Goal: Information Seeking & Learning: Learn about a topic

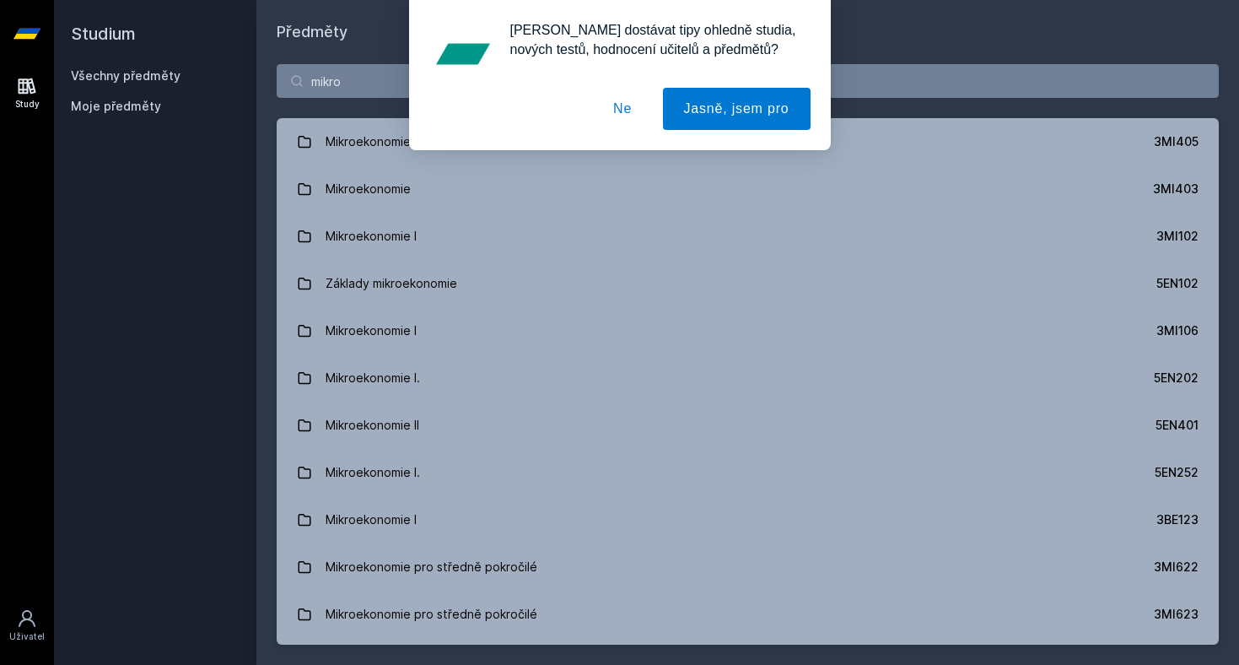
type input "mikro"
click at [625, 112] on button "Ne" at bounding box center [622, 109] width 61 height 42
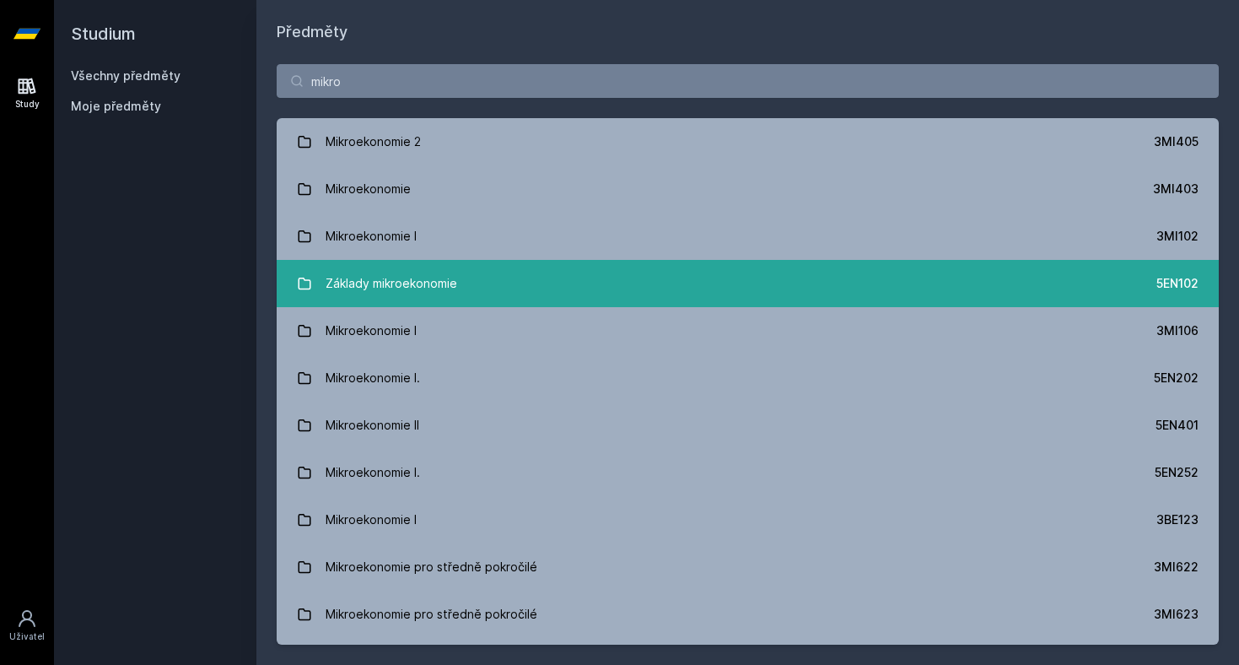
click at [384, 279] on div "Základy mikroekonomie" at bounding box center [392, 283] width 132 height 34
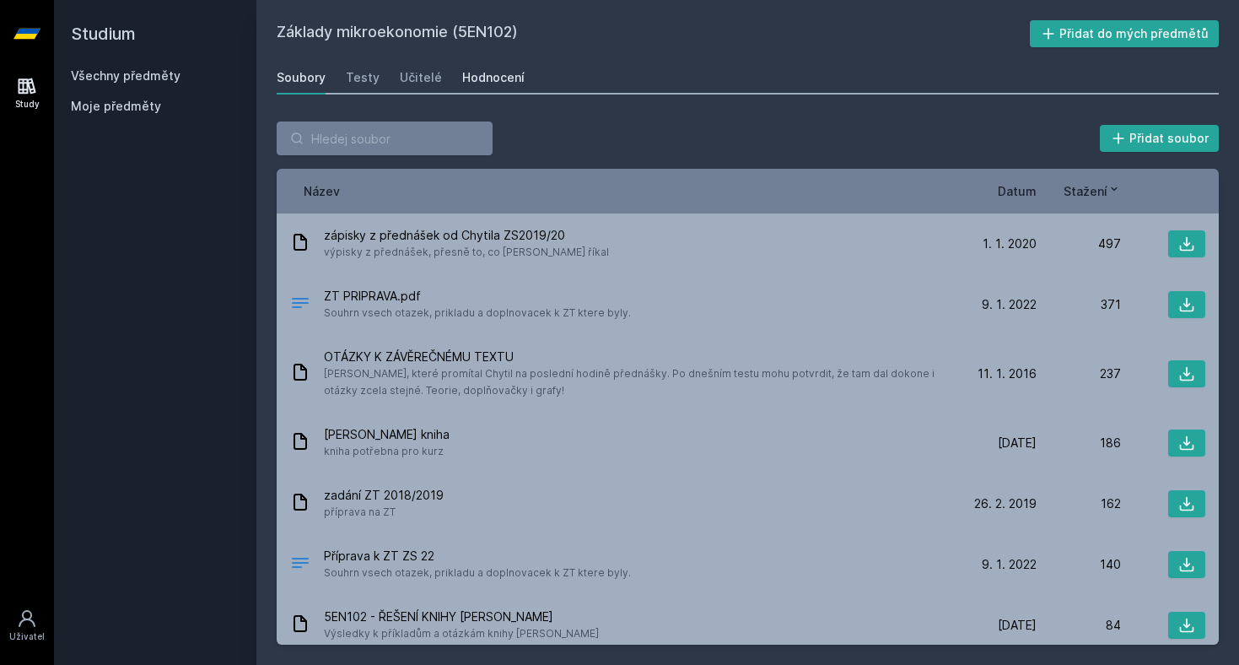
click at [470, 81] on div "Hodnocení" at bounding box center [493, 77] width 62 height 17
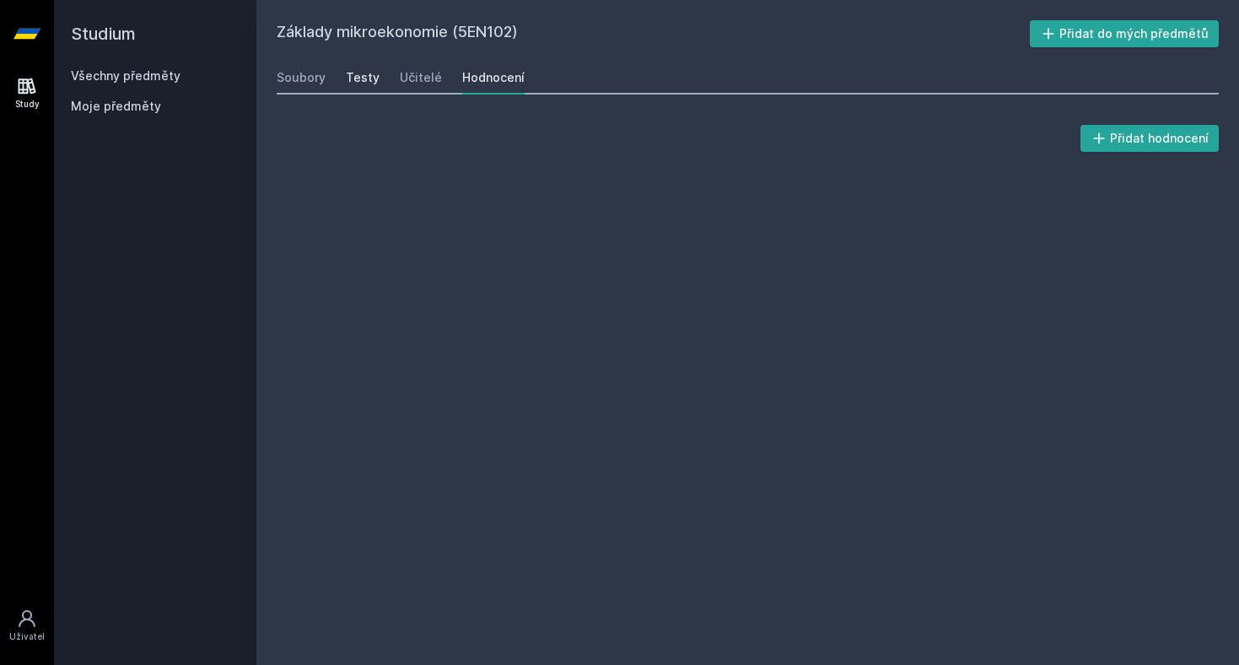
click at [362, 78] on div "Testy" at bounding box center [363, 77] width 34 height 17
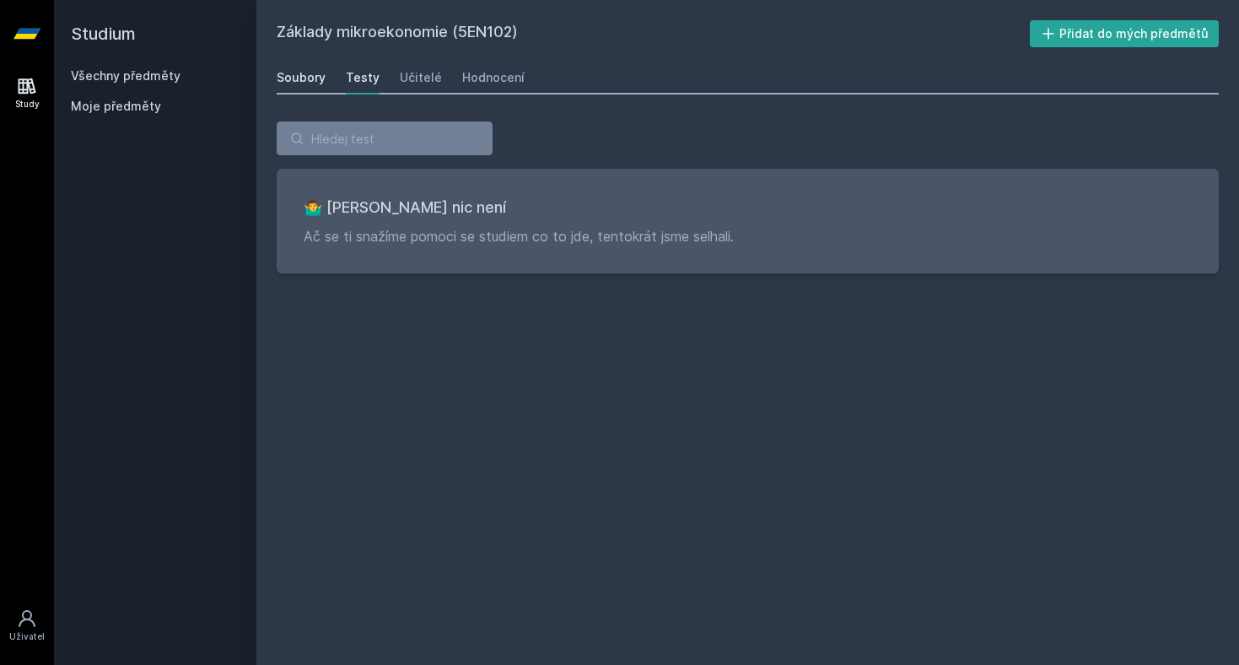
click at [297, 78] on div "Soubory" at bounding box center [301, 77] width 49 height 17
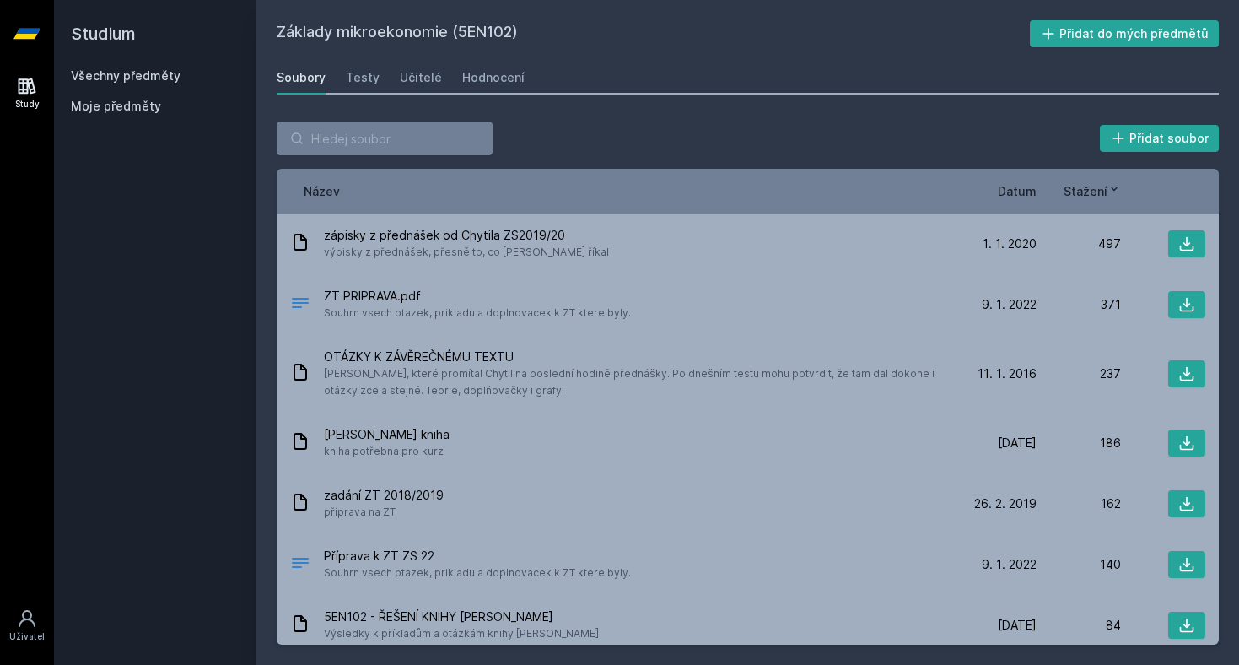
click at [1011, 191] on span "Datum" at bounding box center [1017, 191] width 39 height 18
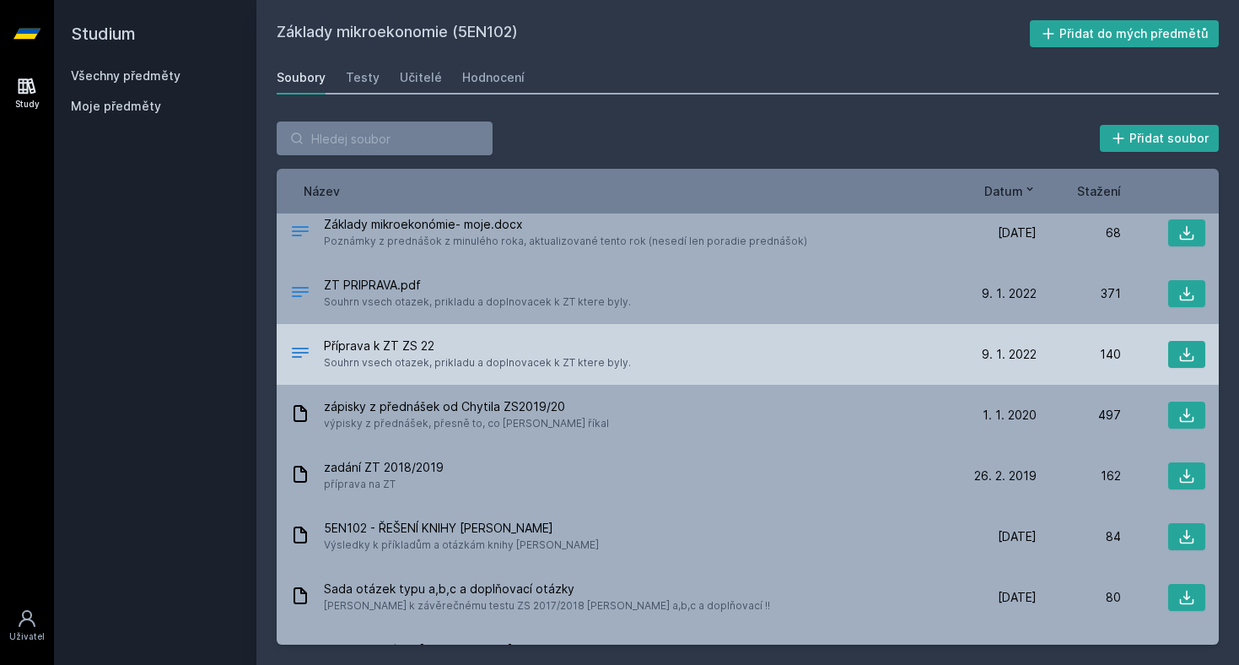
scroll to position [4, 0]
